Goal: Find specific page/section: Find specific page/section

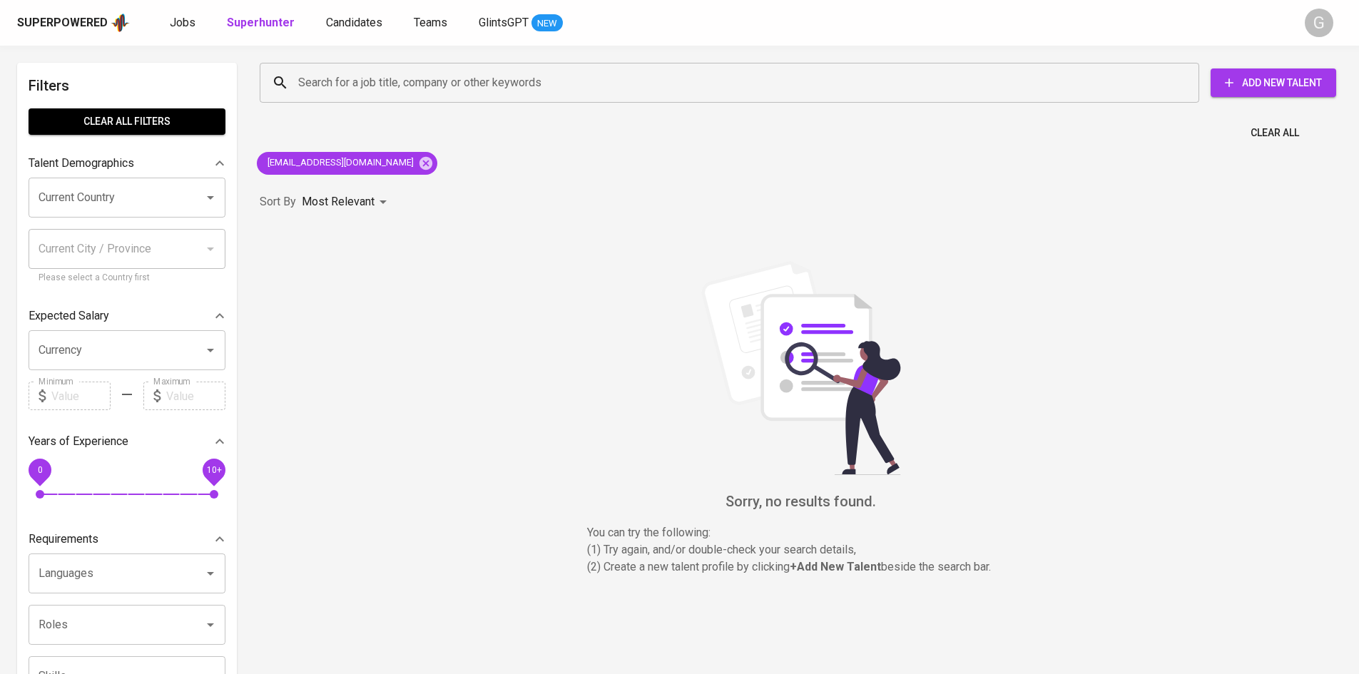
click at [419, 164] on icon at bounding box center [425, 162] width 13 height 13
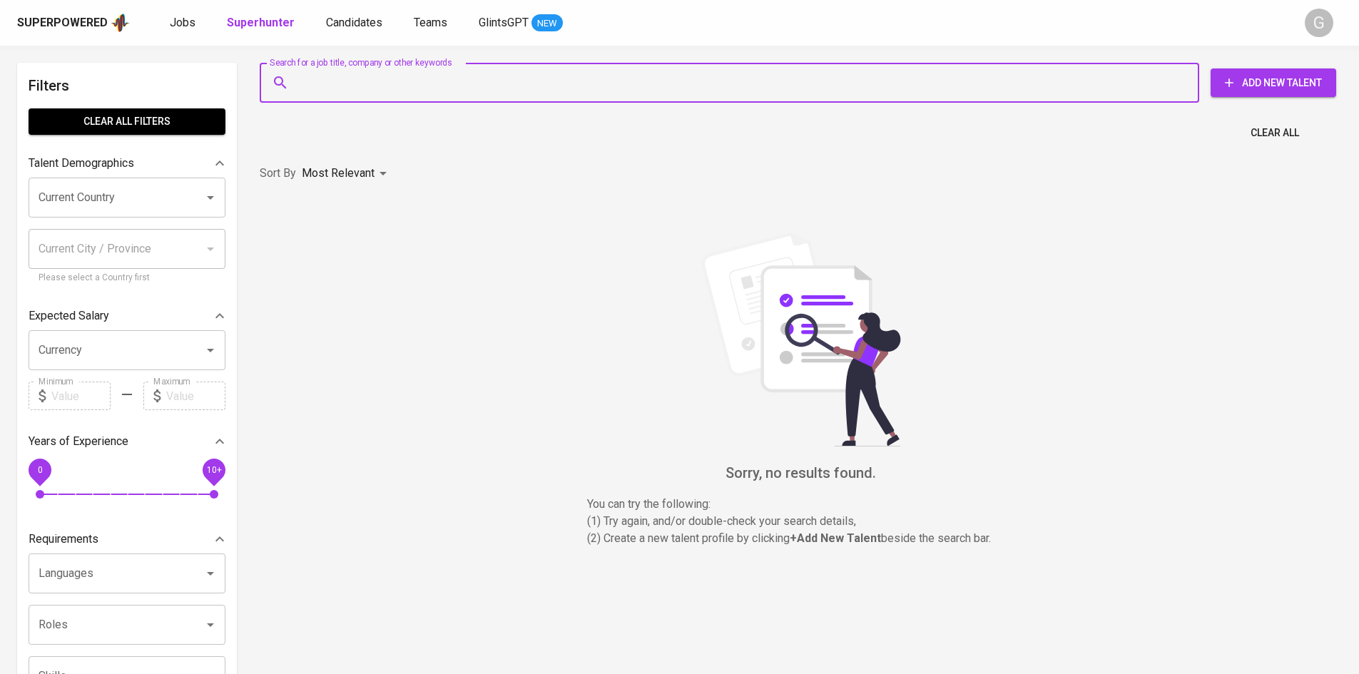
click at [387, 80] on input "Search for a job title, company or other keywords" at bounding box center [733, 82] width 877 height 27
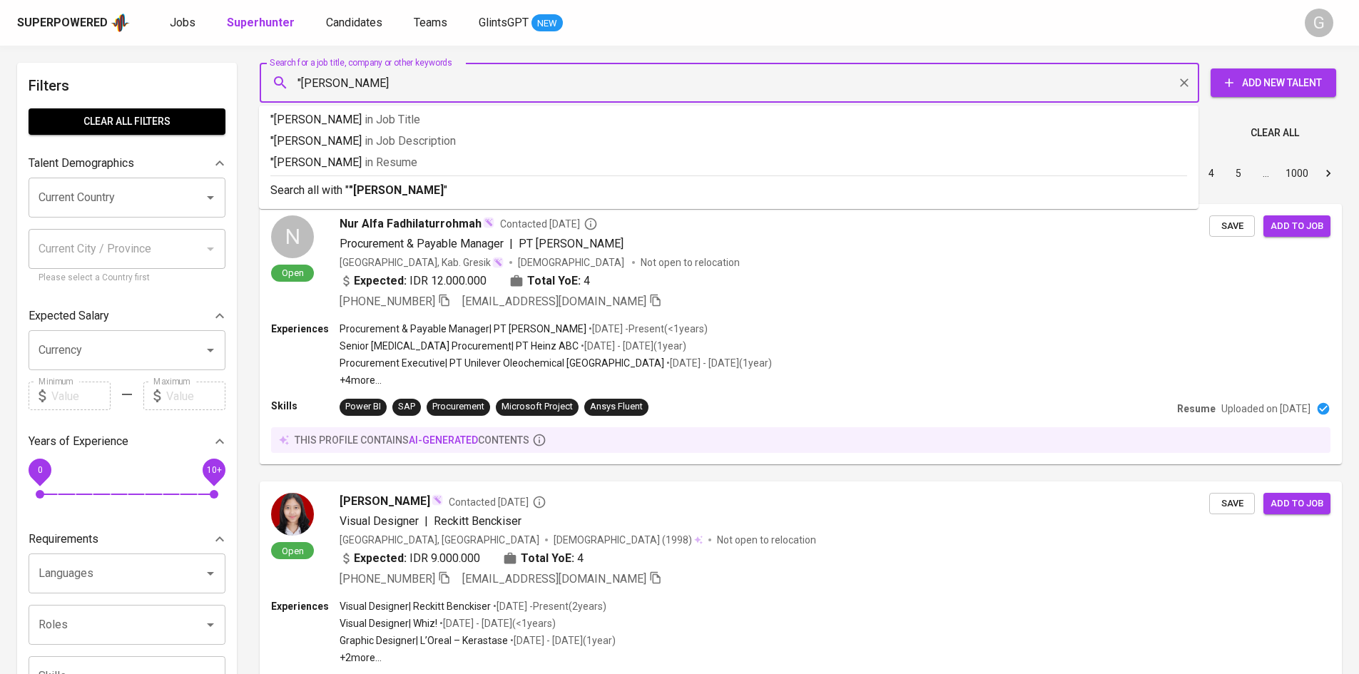
type input ""[PERSON_NAME]""
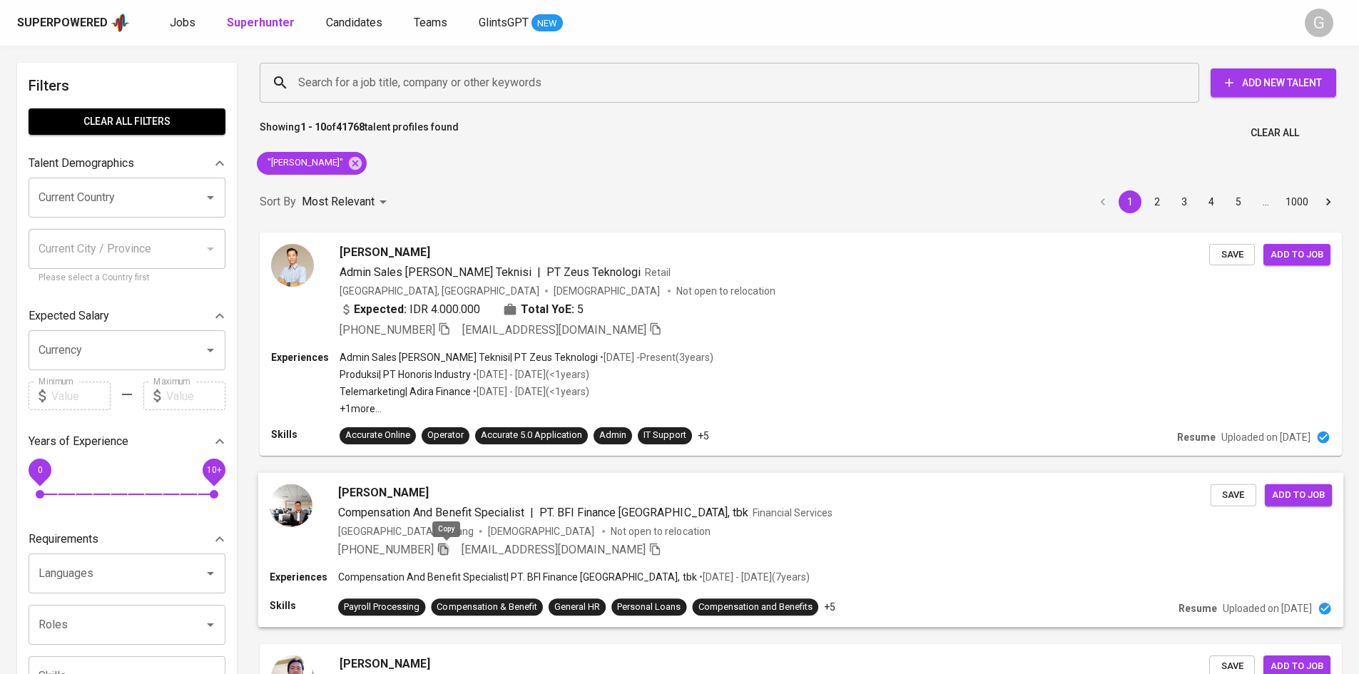
click at [448, 550] on icon "button" at bounding box center [443, 548] width 13 height 13
click at [349, 164] on icon at bounding box center [355, 162] width 13 height 13
click at [360, 68] on div "Search for a job title, company or other keywords" at bounding box center [729, 83] width 939 height 40
click at [370, 77] on input "Search for a job title, company or other keywords" at bounding box center [733, 82] width 877 height 27
click at [372, 80] on input "Search for a job title, company or other keywords" at bounding box center [733, 82] width 877 height 27
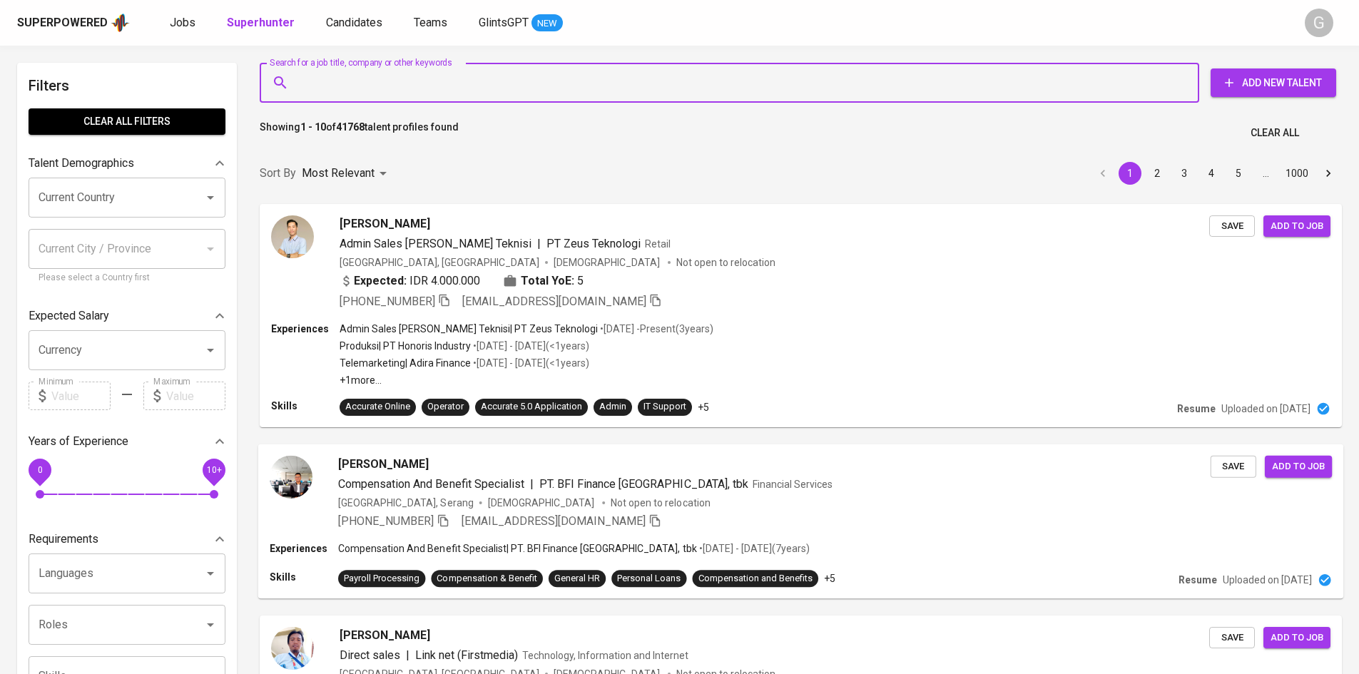
paste input "[EMAIL_ADDRESS][DOMAIN_NAME]"
type input "[EMAIL_ADDRESS][DOMAIN_NAME]"
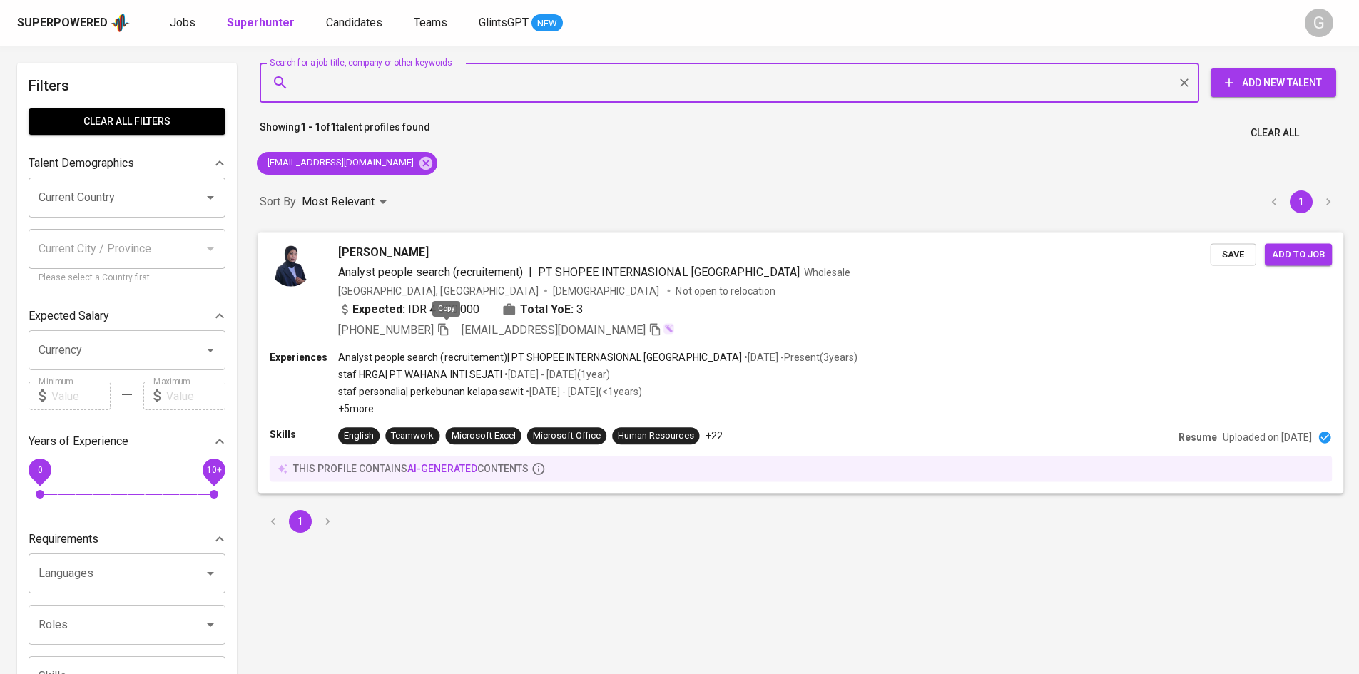
click at [444, 332] on icon "button" at bounding box center [443, 328] width 13 height 13
